Goal: Check status: Check status

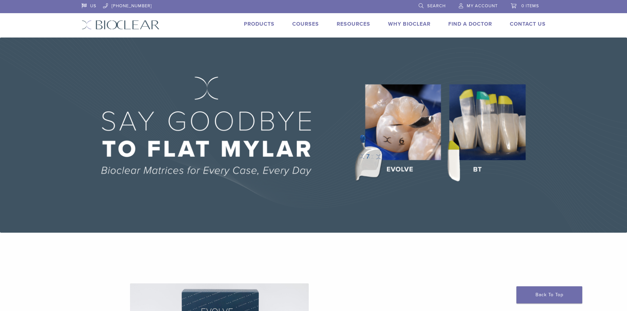
click at [480, 8] on span "My Account" at bounding box center [481, 5] width 31 height 5
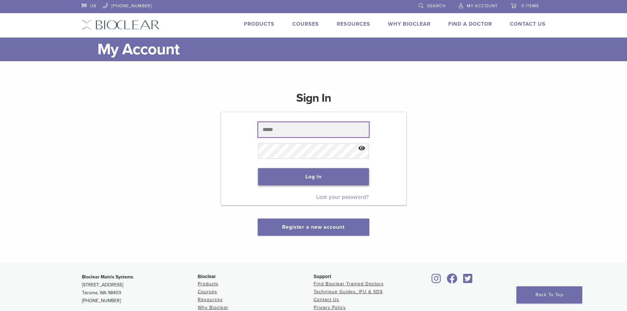
type input "**********"
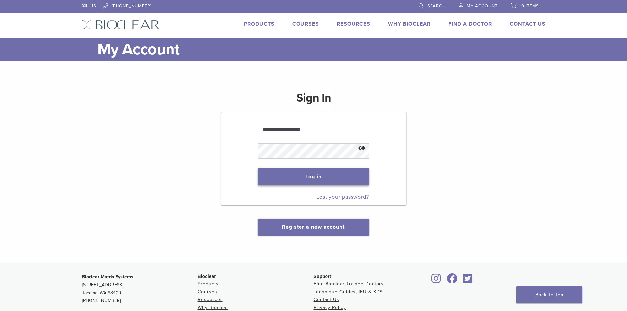
click at [328, 179] on button "Log in" at bounding box center [313, 176] width 111 height 17
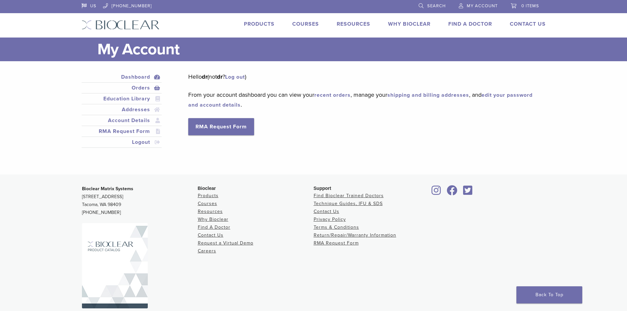
click at [141, 88] on link "Orders" at bounding box center [122, 88] width 78 height 8
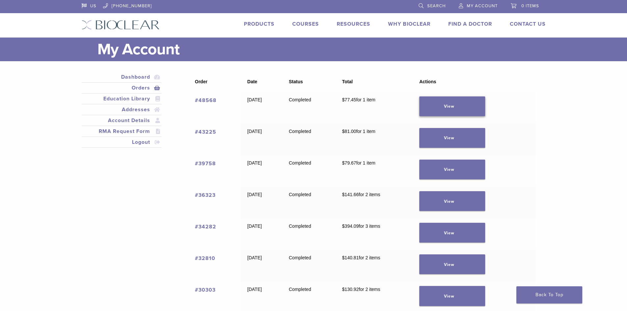
click at [463, 107] on link "View" at bounding box center [452, 106] width 66 height 20
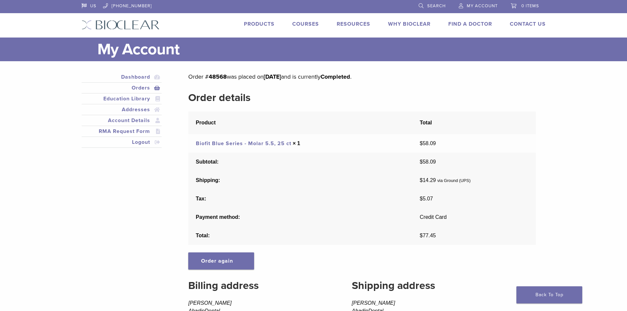
click at [143, 88] on link "Orders" at bounding box center [122, 88] width 78 height 8
click at [154, 90] on link "Orders" at bounding box center [122, 88] width 78 height 8
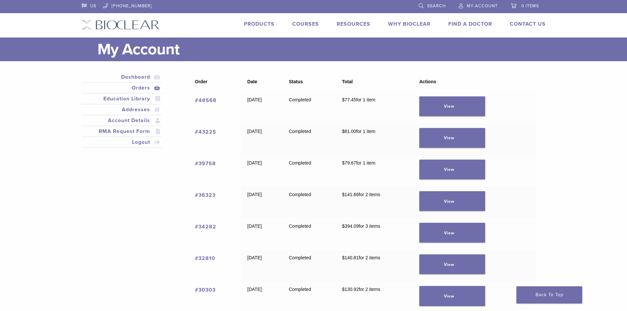
click at [207, 100] on link "#48568" at bounding box center [206, 100] width 22 height 7
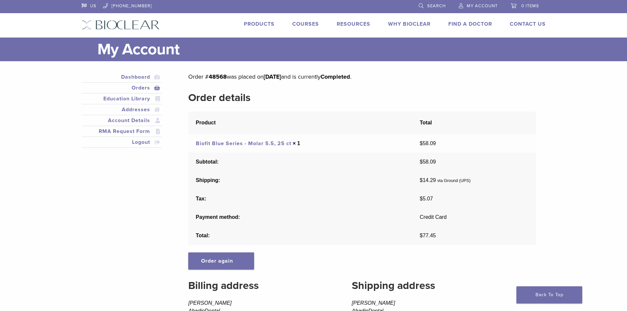
click at [207, 100] on h2 "Order details" at bounding box center [361, 98] width 347 height 16
